Goal: Check status: Check status

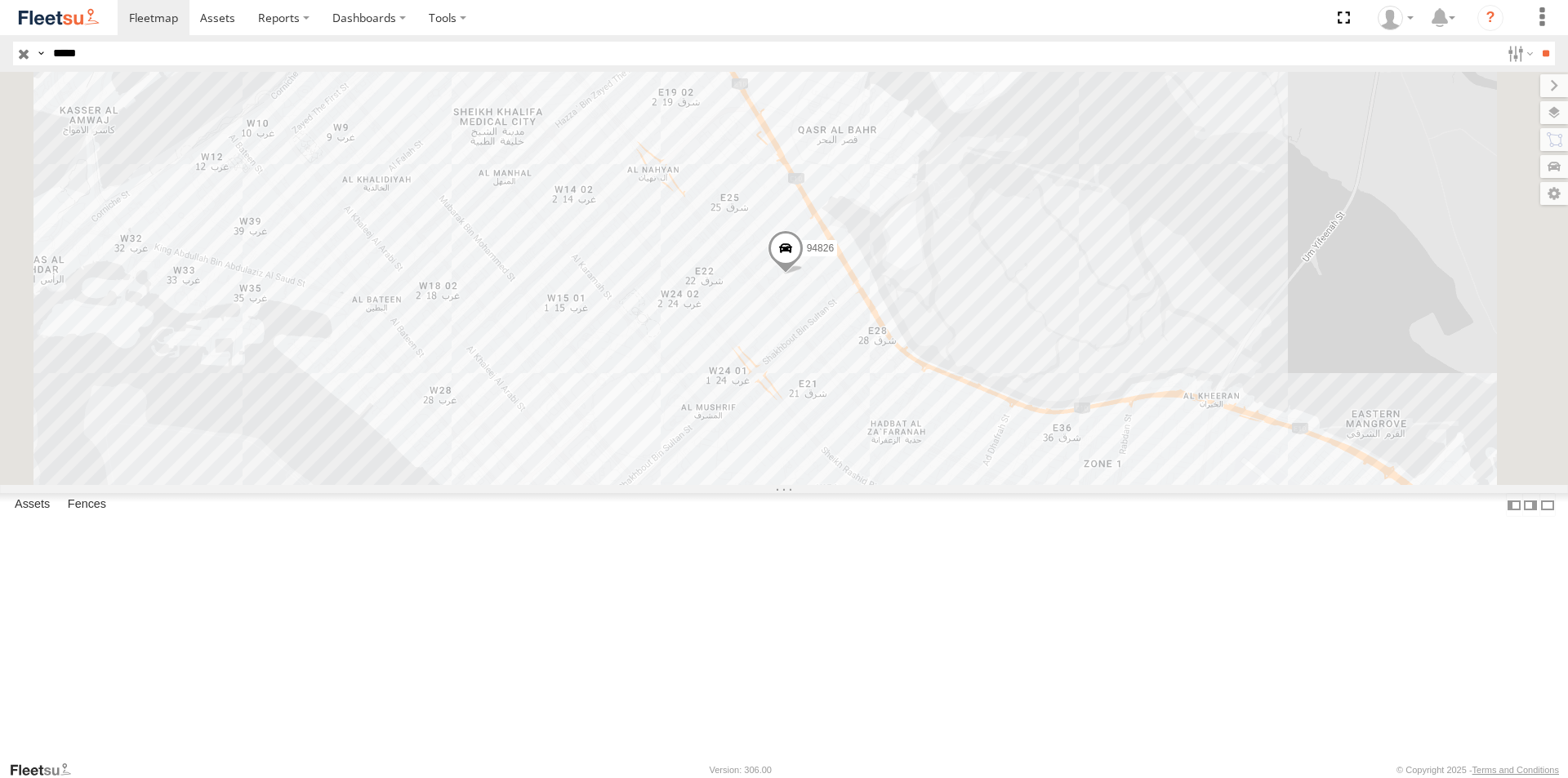
click at [0, 0] on div "94826 AUH-OAR-BIKE" at bounding box center [0, 0] width 0 height 0
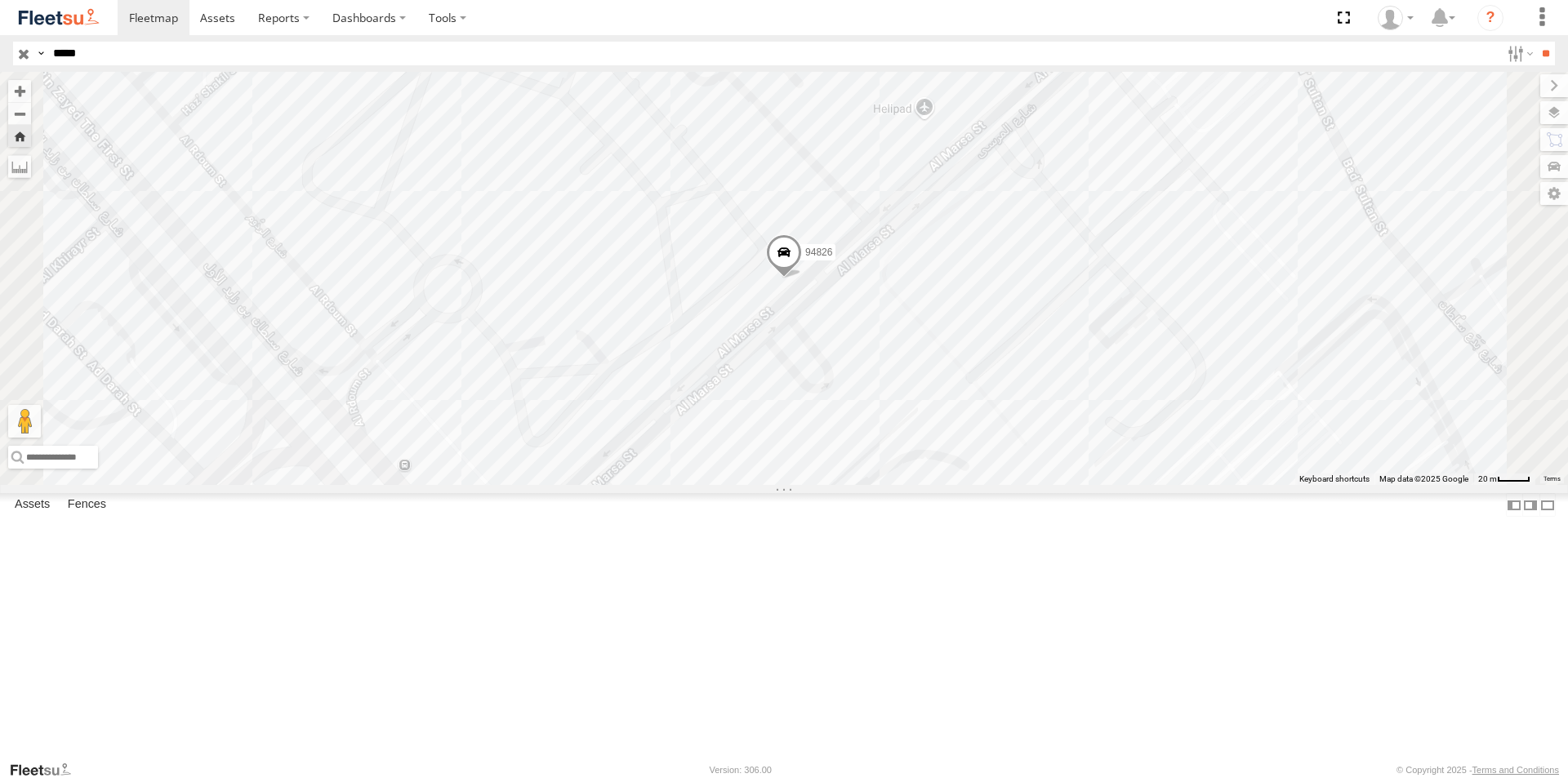
click at [802, 278] on span at bounding box center [784, 257] width 36 height 44
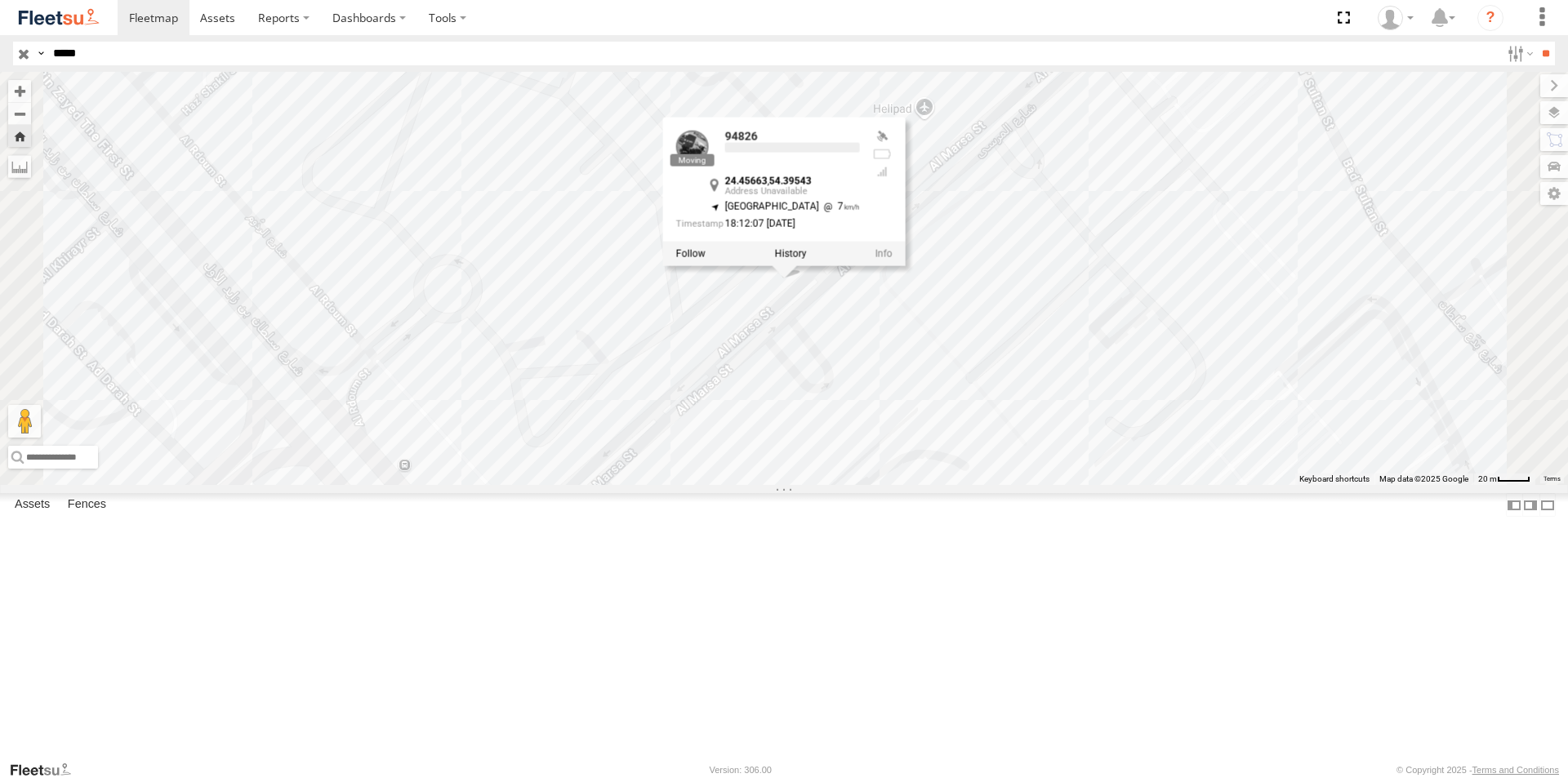
click at [906, 266] on div at bounding box center [784, 254] width 243 height 25
click at [806, 259] on label at bounding box center [790, 253] width 32 height 12
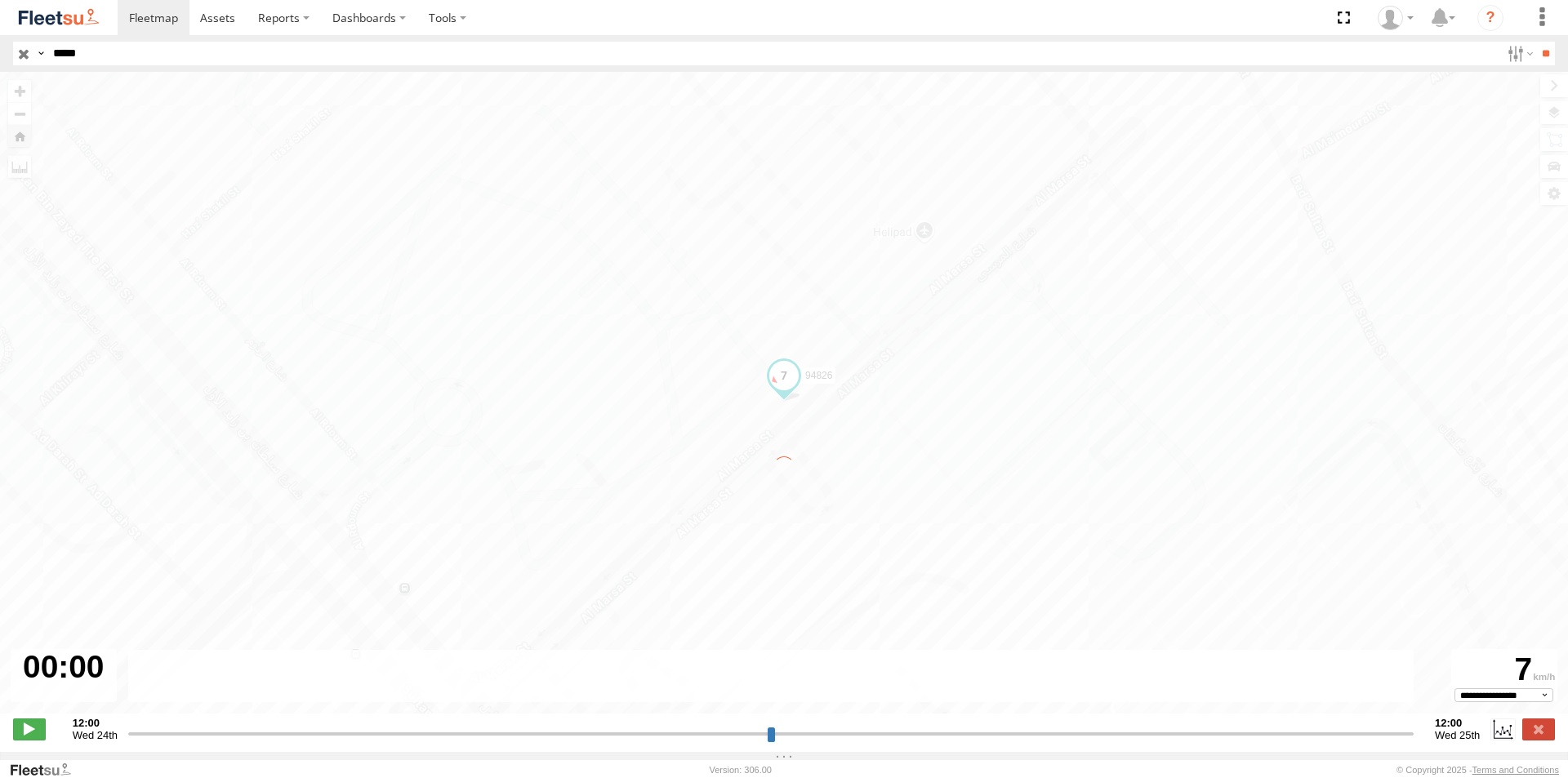
type input "**********"
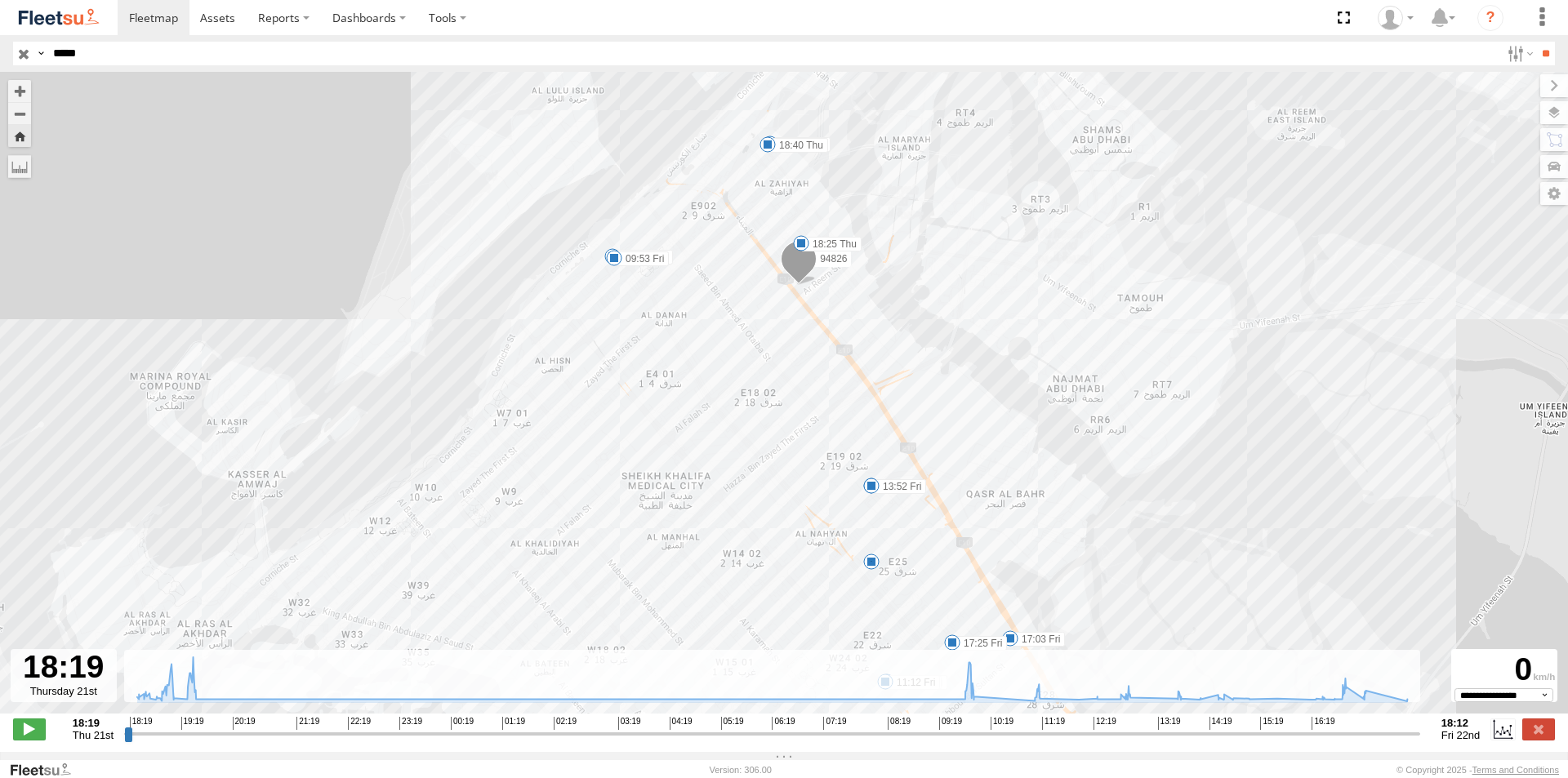
drag, startPoint x: 736, startPoint y: 310, endPoint x: 740, endPoint y: 368, distance: 58.1
click at [740, 368] on div "94826 18:25 Thu 18:34 Thu 18:40 Thu 19:00 Thu 19:26 Thu 09:53 Fri 10:03 Fri 11:…" at bounding box center [784, 401] width 1568 height 659
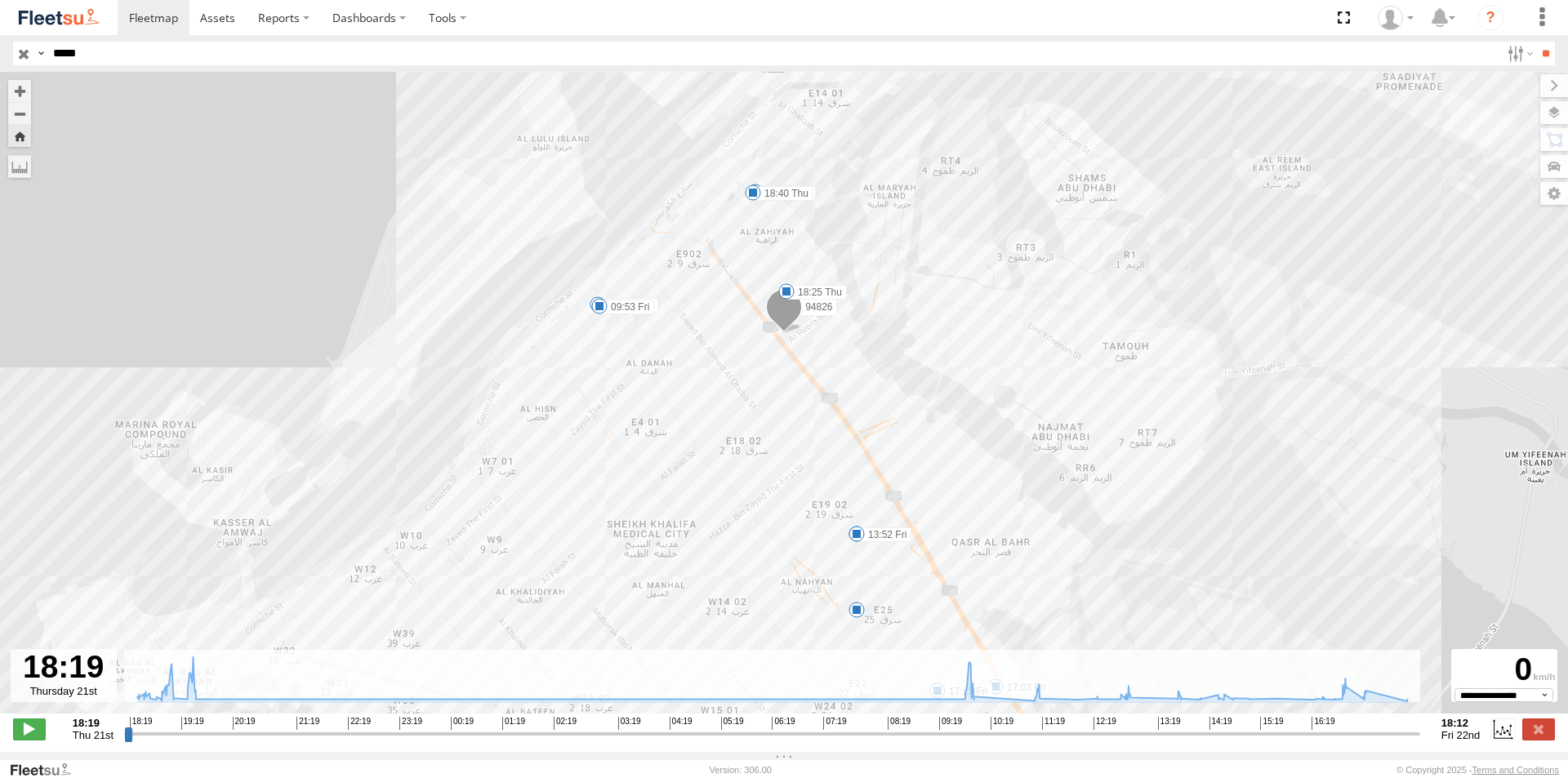
drag, startPoint x: 744, startPoint y: 309, endPoint x: 719, endPoint y: 267, distance: 48.9
click at [719, 267] on div "94826 18:25 Thu 18:34 Thu 18:40 Thu 19:00 Thu 19:26 Thu 09:53 Fri 10:03 Fri 11:…" at bounding box center [784, 401] width 1568 height 659
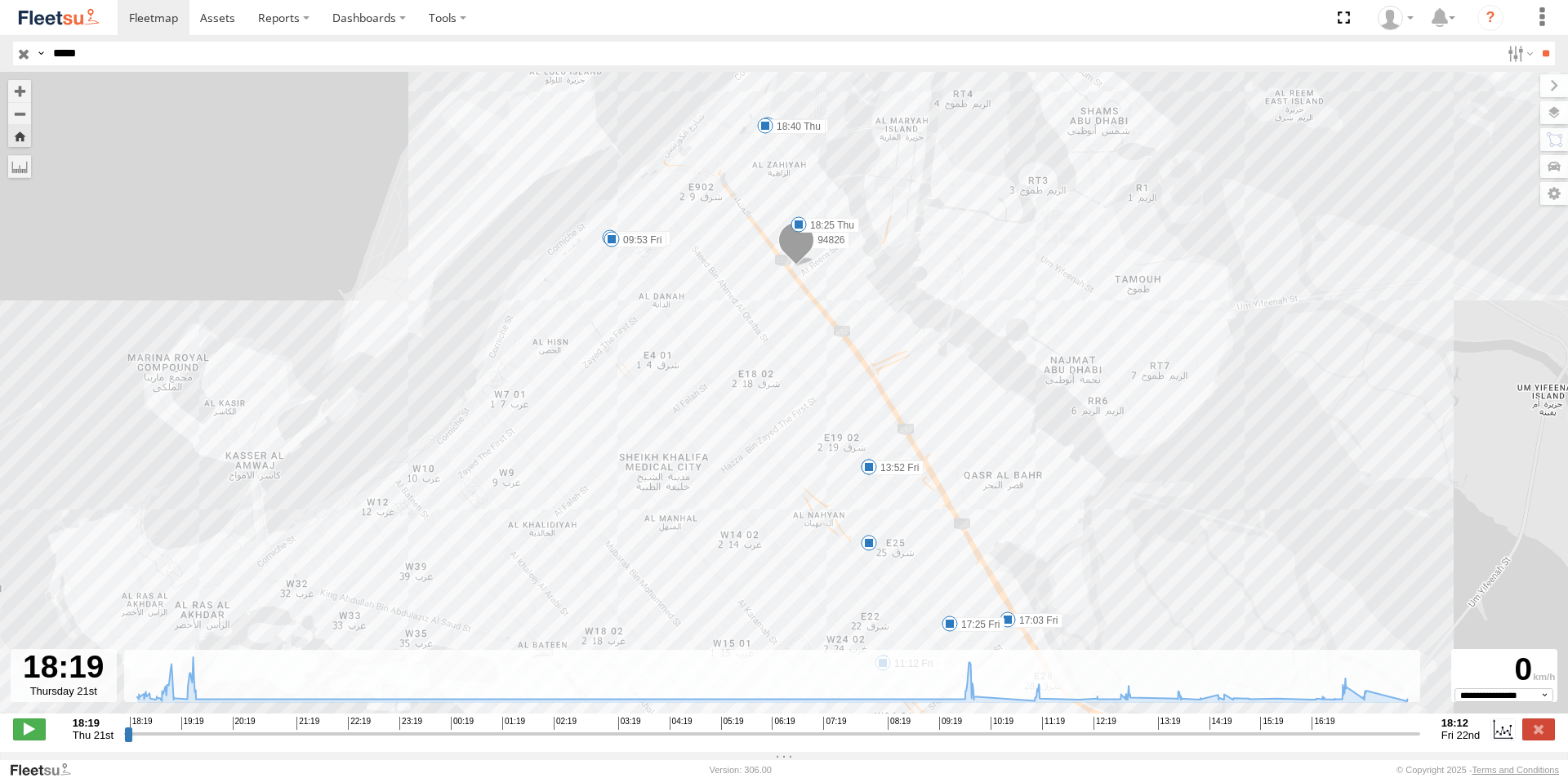
drag, startPoint x: 640, startPoint y: 361, endPoint x: 656, endPoint y: 270, distance: 92.4
click at [656, 272] on div "94826 18:25 Thu 18:34 Thu 18:40 Thu 19:00 Thu 19:26 Thu 09:53 Fri 10:03 Fri 11:…" at bounding box center [784, 401] width 1568 height 659
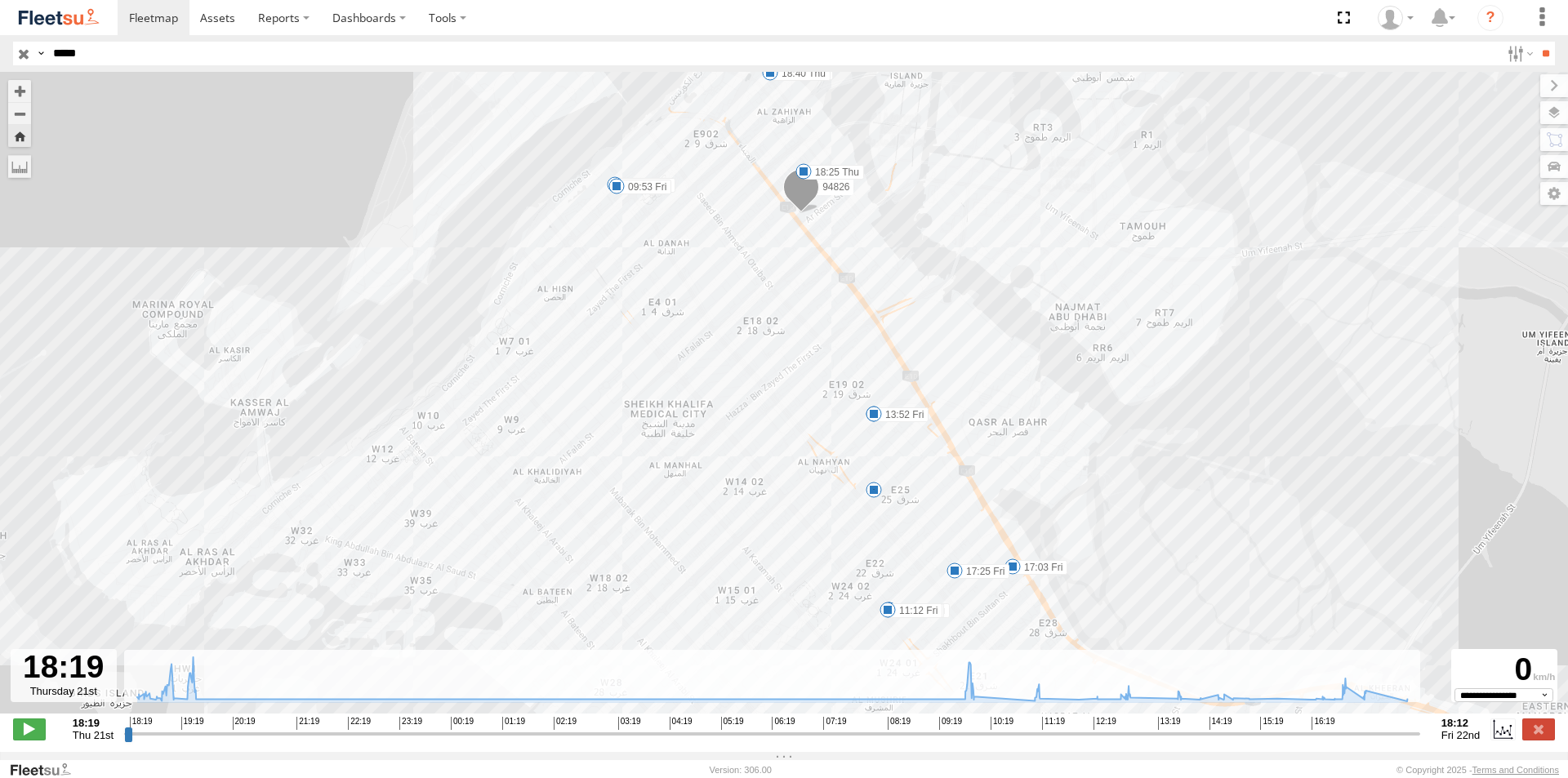
click at [610, 281] on div "94826 18:25 Thu 18:34 Thu 18:40 Thu 19:00 Thu 19:26 Thu 09:53 Fri 10:03 Fri 11:…" at bounding box center [784, 401] width 1568 height 659
click at [1275, 700] on icon at bounding box center [1276, 697] width 13 height 13
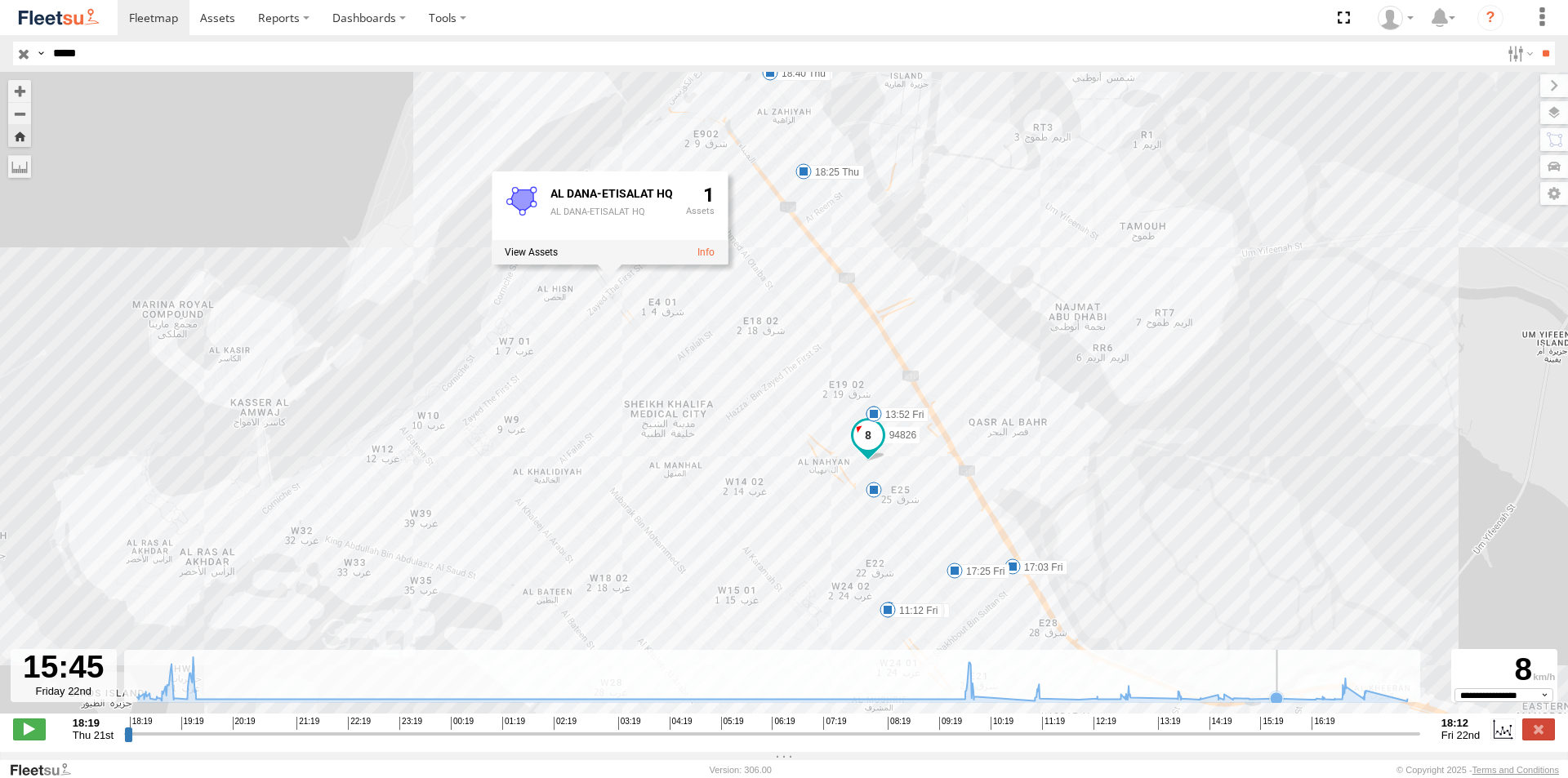
click at [1287, 701] on icon at bounding box center [772, 679] width 1286 height 44
click at [1309, 703] on icon at bounding box center [1310, 699] width 13 height 13
click at [1333, 704] on icon at bounding box center [1333, 699] width 13 height 13
click at [1367, 705] on icon at bounding box center [1363, 697] width 13 height 13
click at [1390, 701] on icon at bounding box center [772, 679] width 1286 height 44
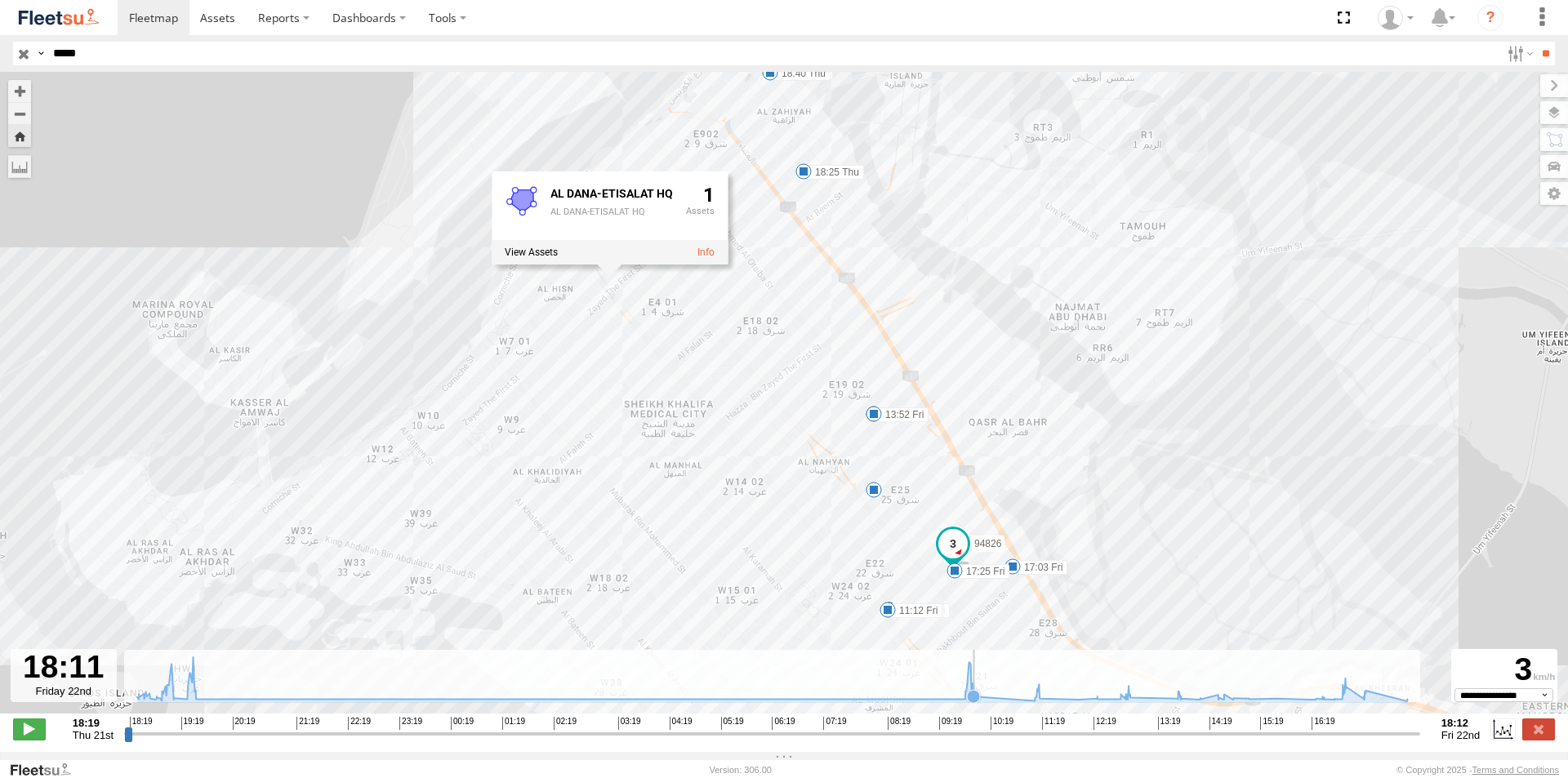
click at [986, 701] on icon at bounding box center [772, 679] width 1286 height 44
click at [1015, 701] on icon at bounding box center [772, 679] width 1286 height 44
click at [1044, 704] on icon at bounding box center [1039, 697] width 13 height 13
click at [1070, 701] on icon at bounding box center [772, 679] width 1286 height 44
click at [1105, 705] on icon at bounding box center [1096, 698] width 16 height 16
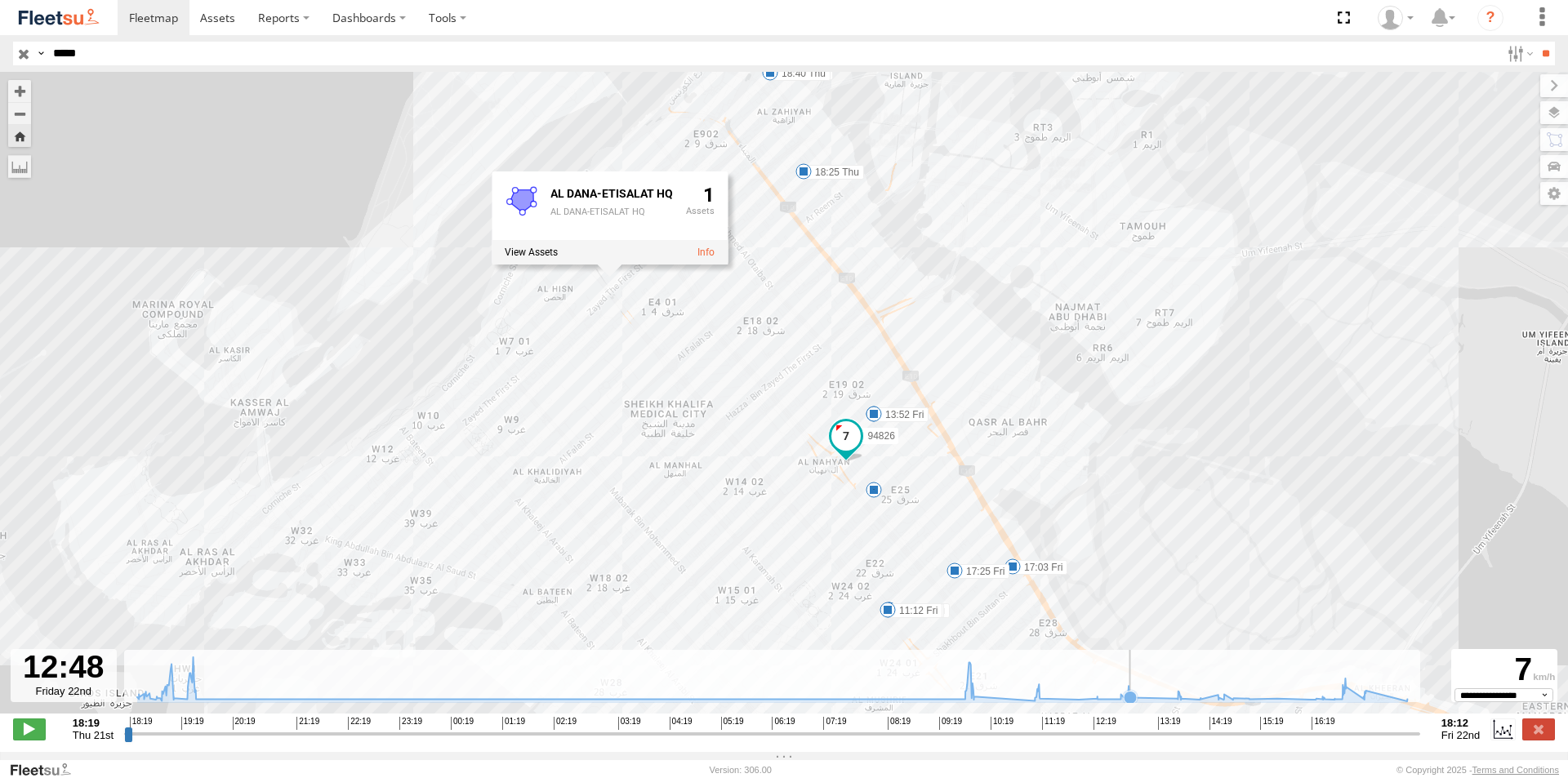
drag, startPoint x: 1151, startPoint y: 705, endPoint x: 1170, endPoint y: 705, distance: 19.0
click at [1152, 701] on icon at bounding box center [772, 679] width 1286 height 44
click at [1201, 705] on icon at bounding box center [1200, 698] width 13 height 13
click at [1223, 704] on icon at bounding box center [1223, 699] width 13 height 13
click at [1254, 702] on icon at bounding box center [1248, 698] width 13 height 13
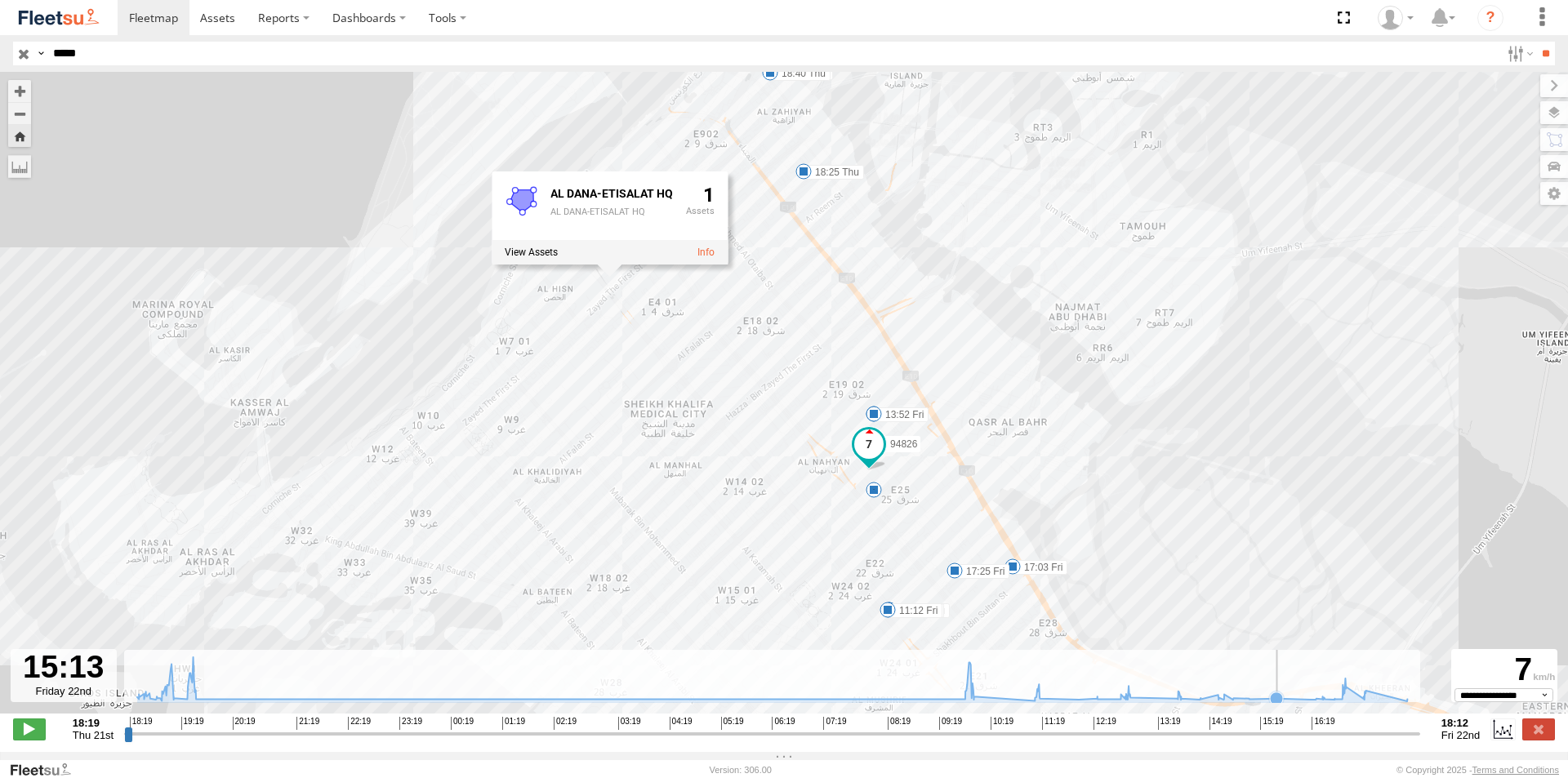
click at [1277, 698] on icon at bounding box center [1276, 697] width 16 height 16
click at [1330, 698] on icon at bounding box center [772, 679] width 1286 height 44
click at [1359, 698] on icon at bounding box center [772, 679] width 1286 height 44
click at [1391, 698] on icon at bounding box center [772, 679] width 1286 height 44
